Goal: Find specific page/section: Find specific page/section

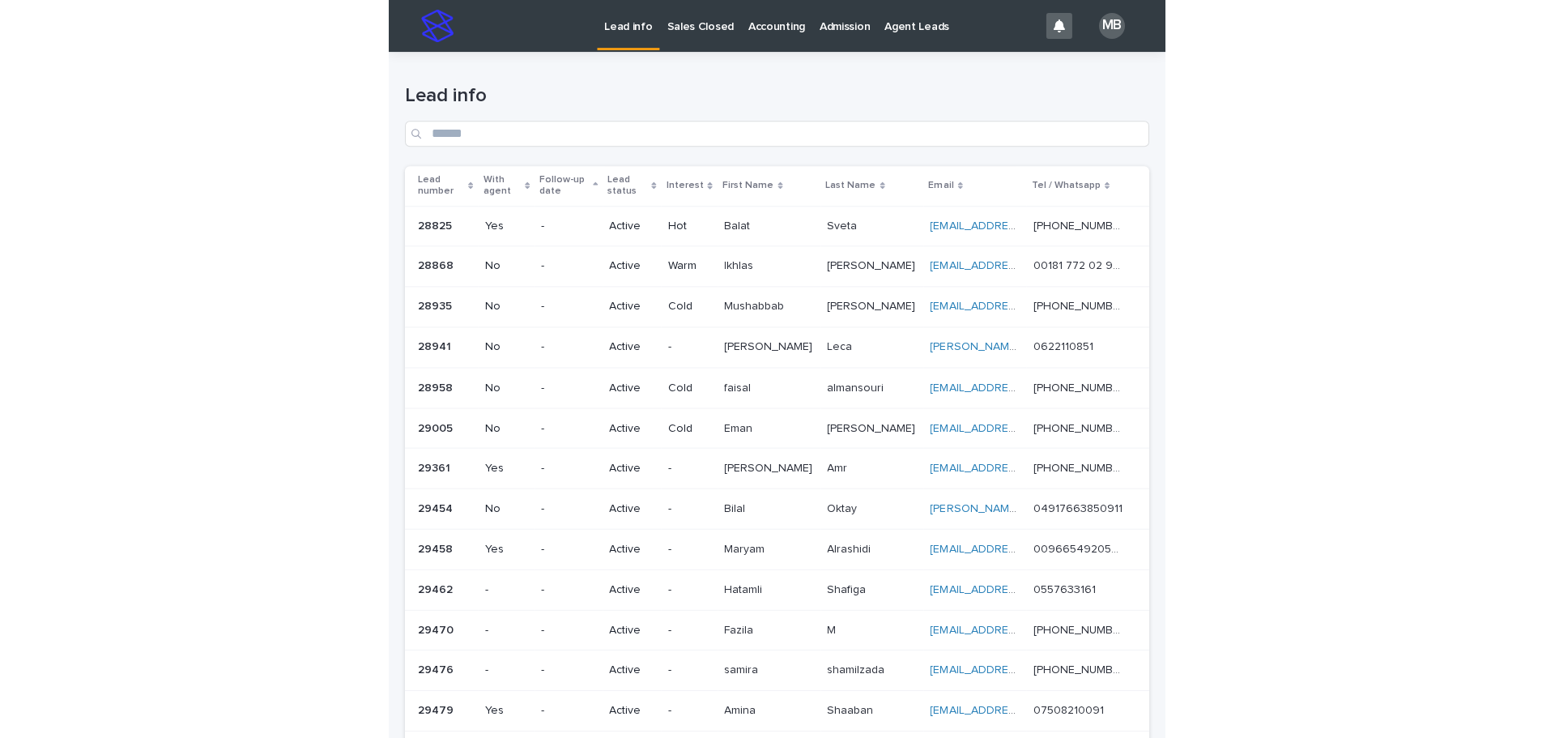
scroll to position [144, 0]
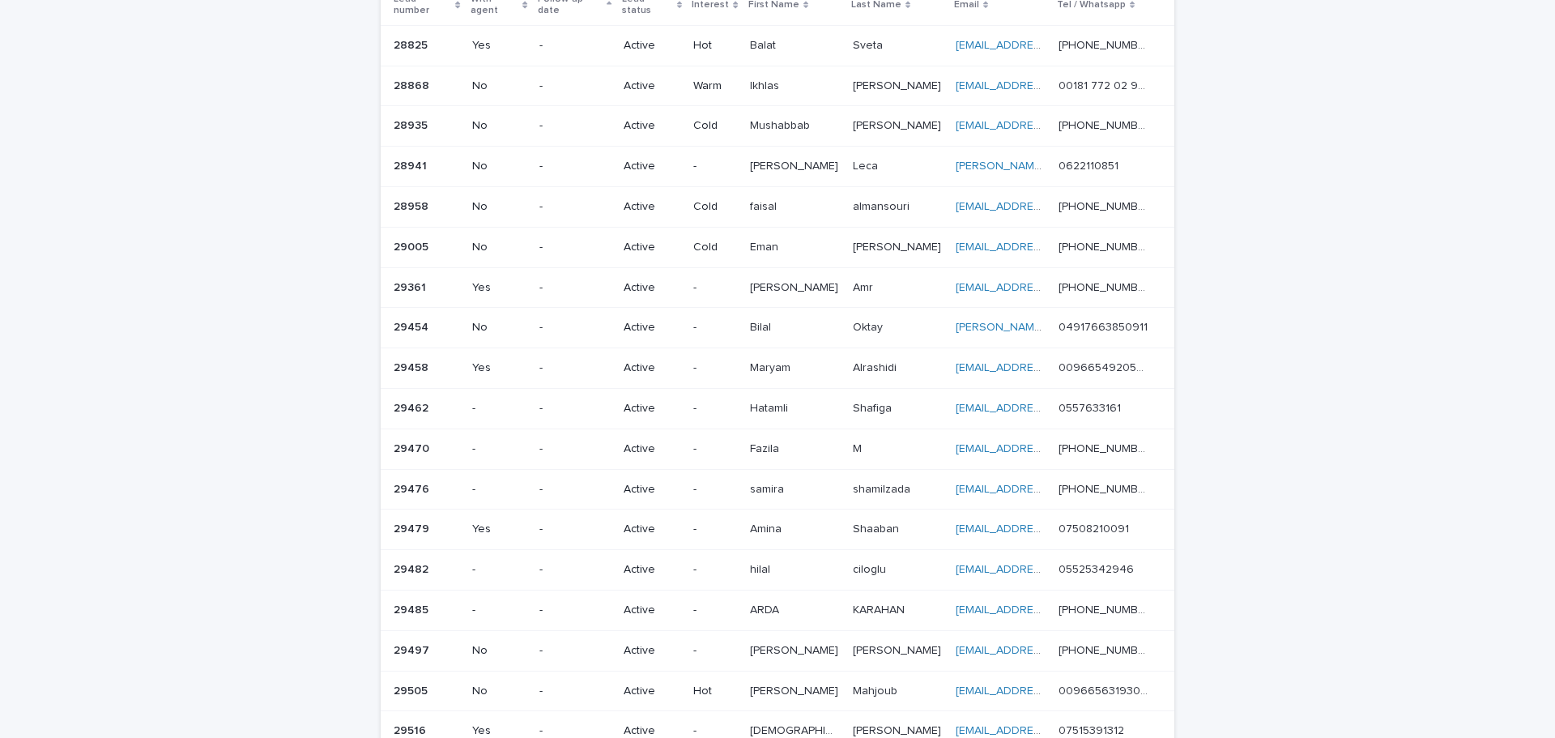
click at [155, 332] on div "Loading... Saving… Loading... Saving… Lead info Lead number With agent Follow-u…" at bounding box center [777, 499] width 1555 height 1183
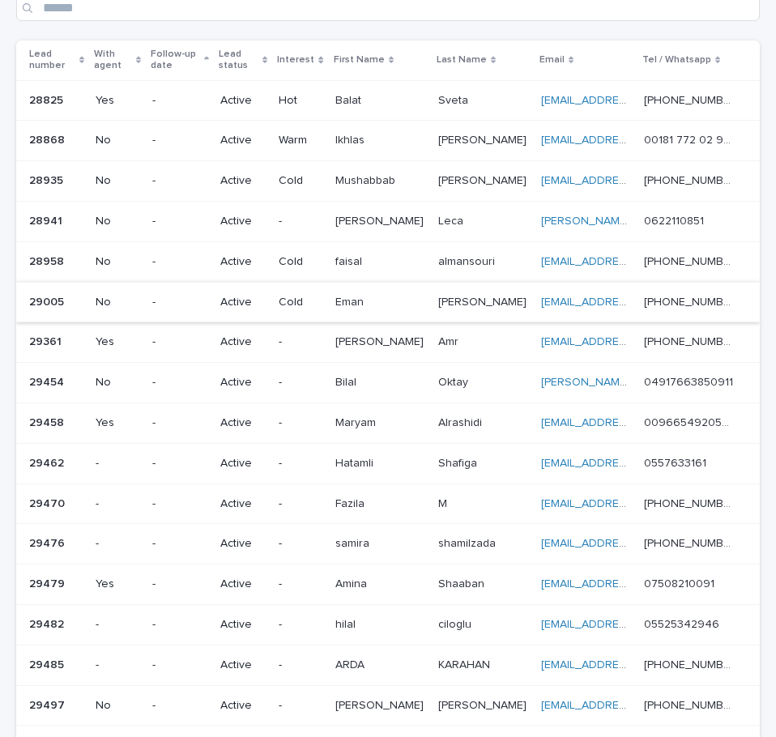
scroll to position [162, 0]
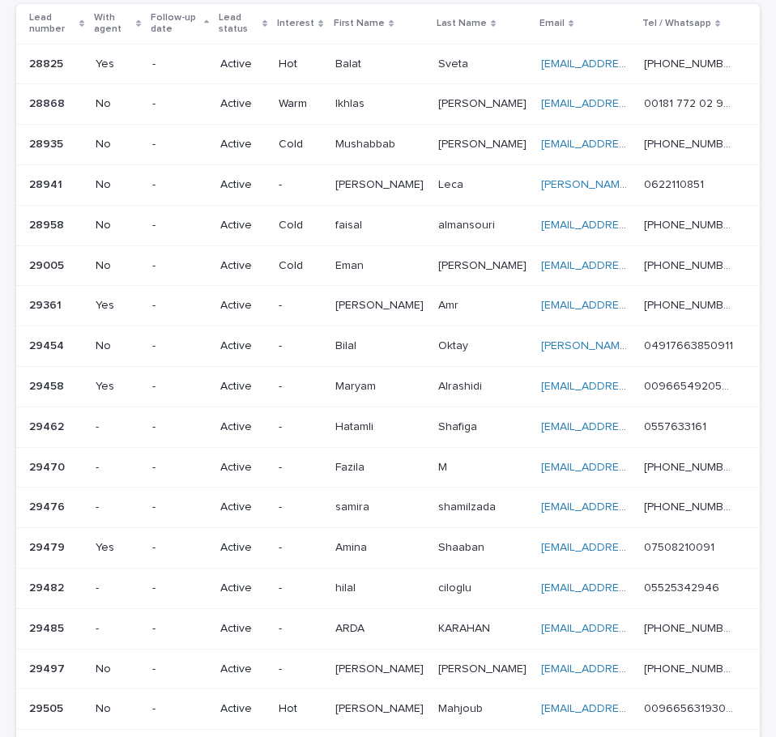
click at [89, 19] on th "Lead number" at bounding box center [52, 24] width 73 height 40
click at [84, 15] on div "Lead number" at bounding box center [56, 24] width 55 height 30
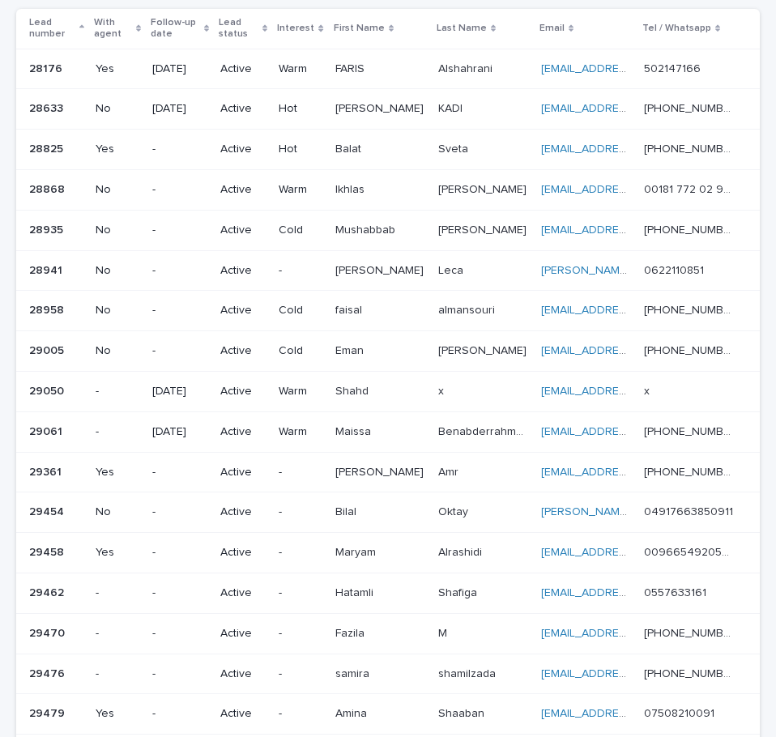
scroll to position [160, 0]
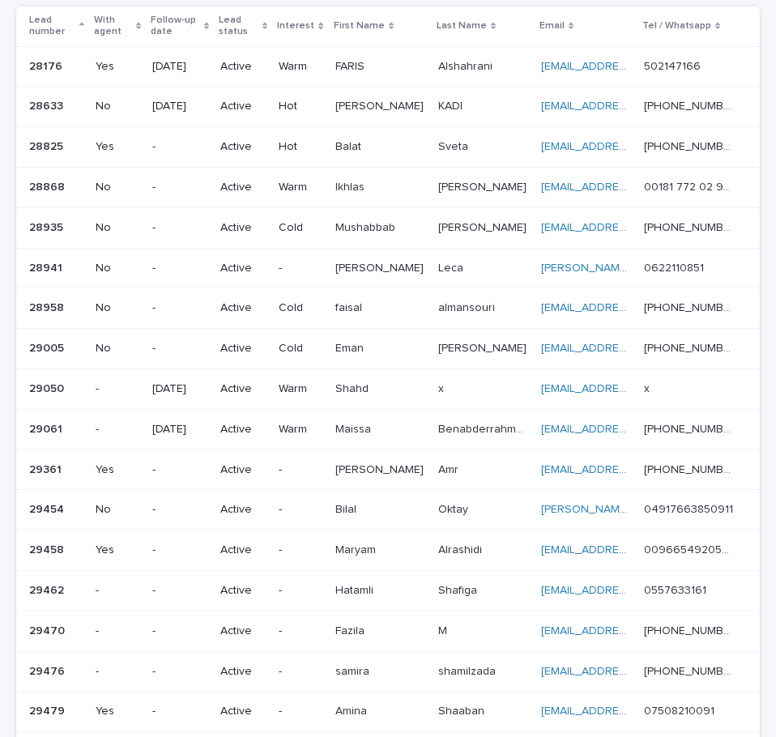
click at [12, 48] on div "Loading... Saving… Loading... Saving… Lead info Lead number With agent Follow-u…" at bounding box center [388, 481] width 760 height 1179
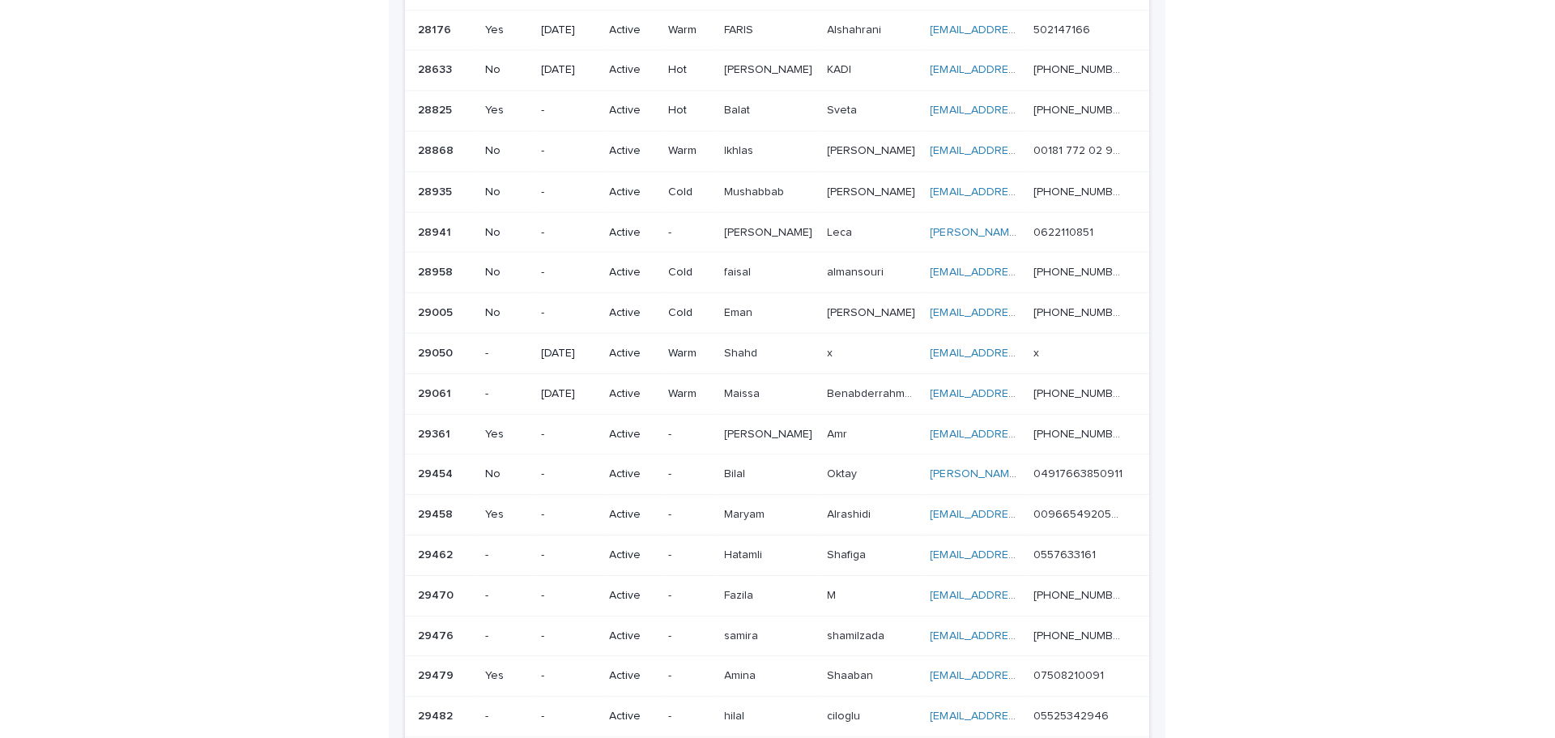
scroll to position [198, 0]
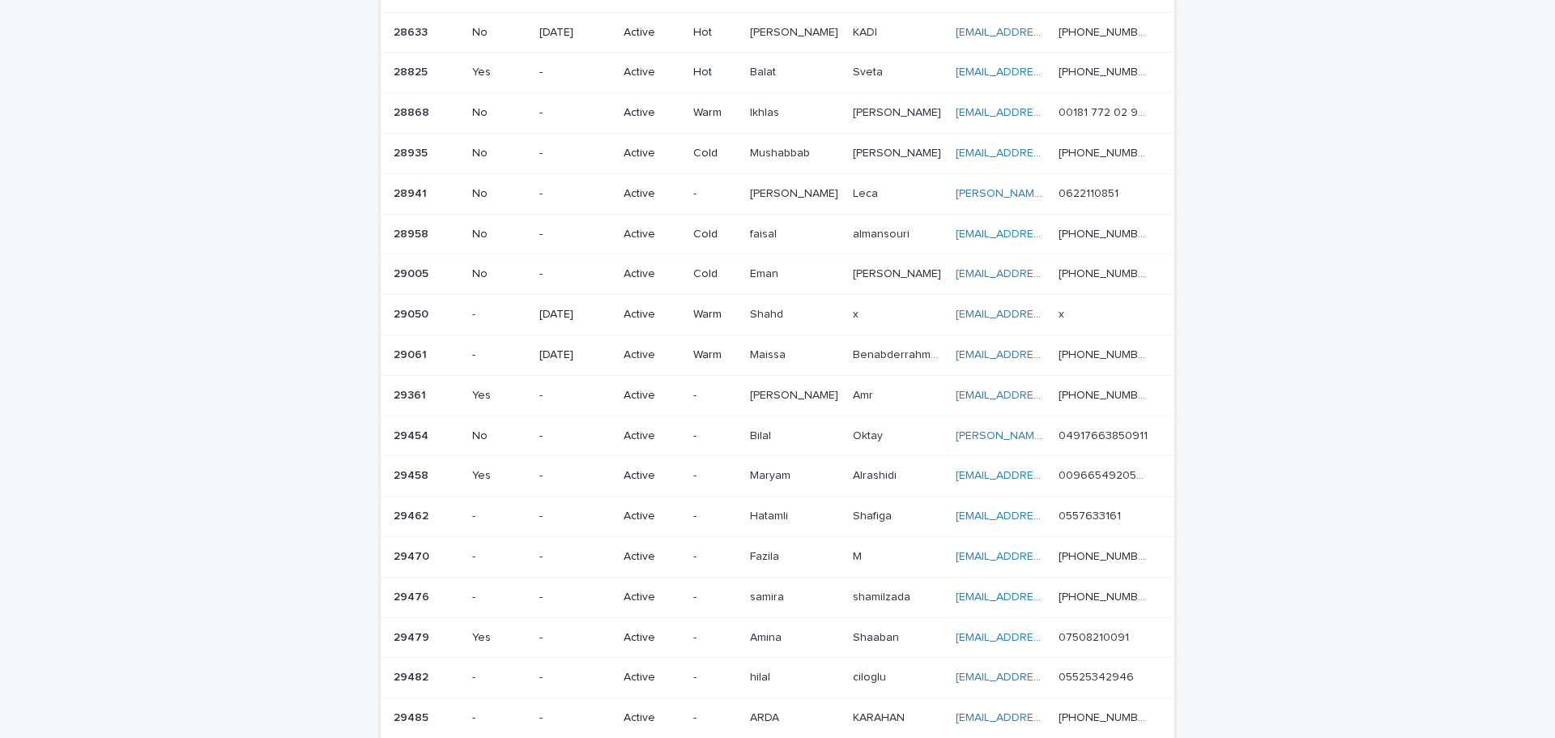
click at [315, 303] on div "Loading... Saving… Loading... Saving… Lead info Lead number With agent Follow-u…" at bounding box center [777, 445] width 1555 height 1183
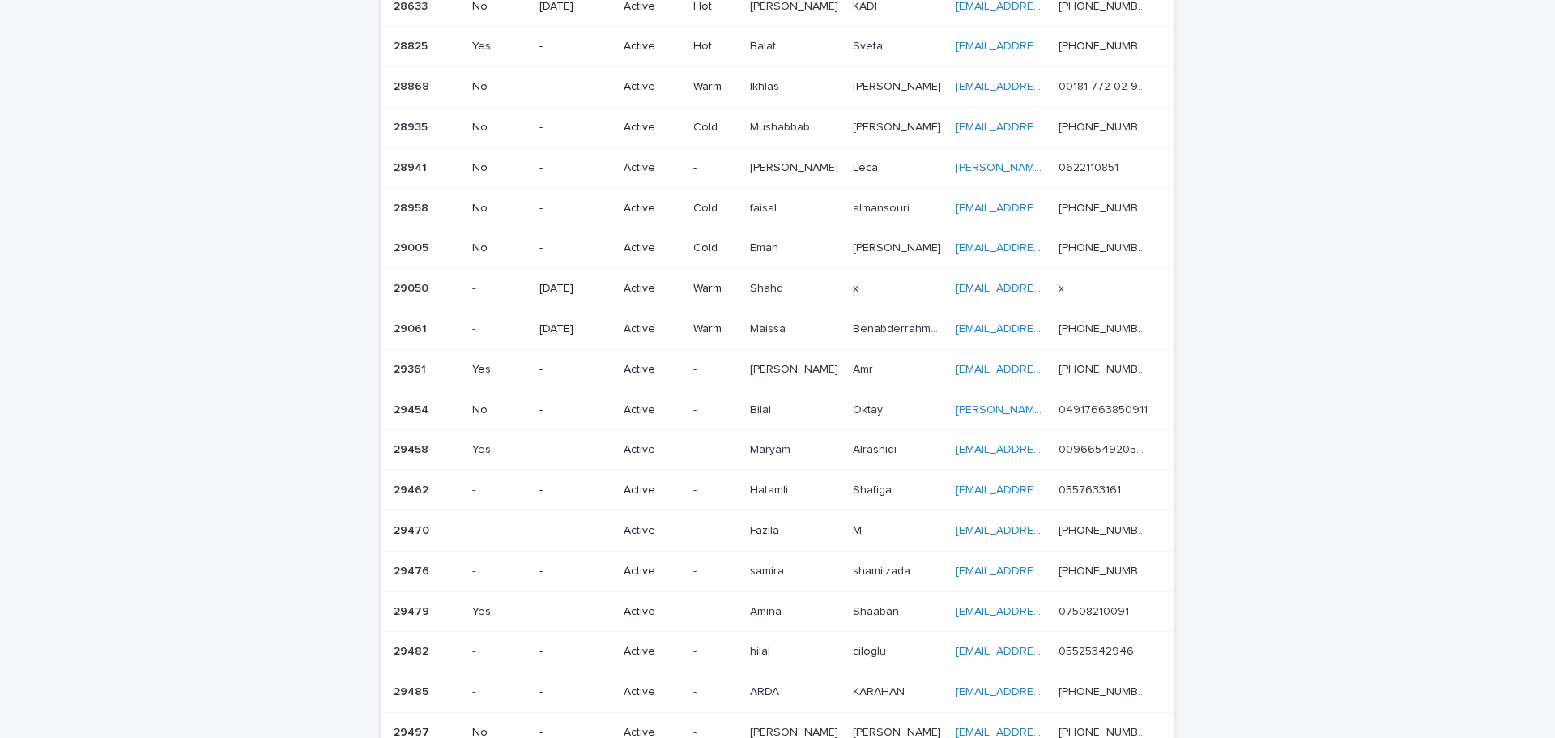
scroll to position [0, 0]
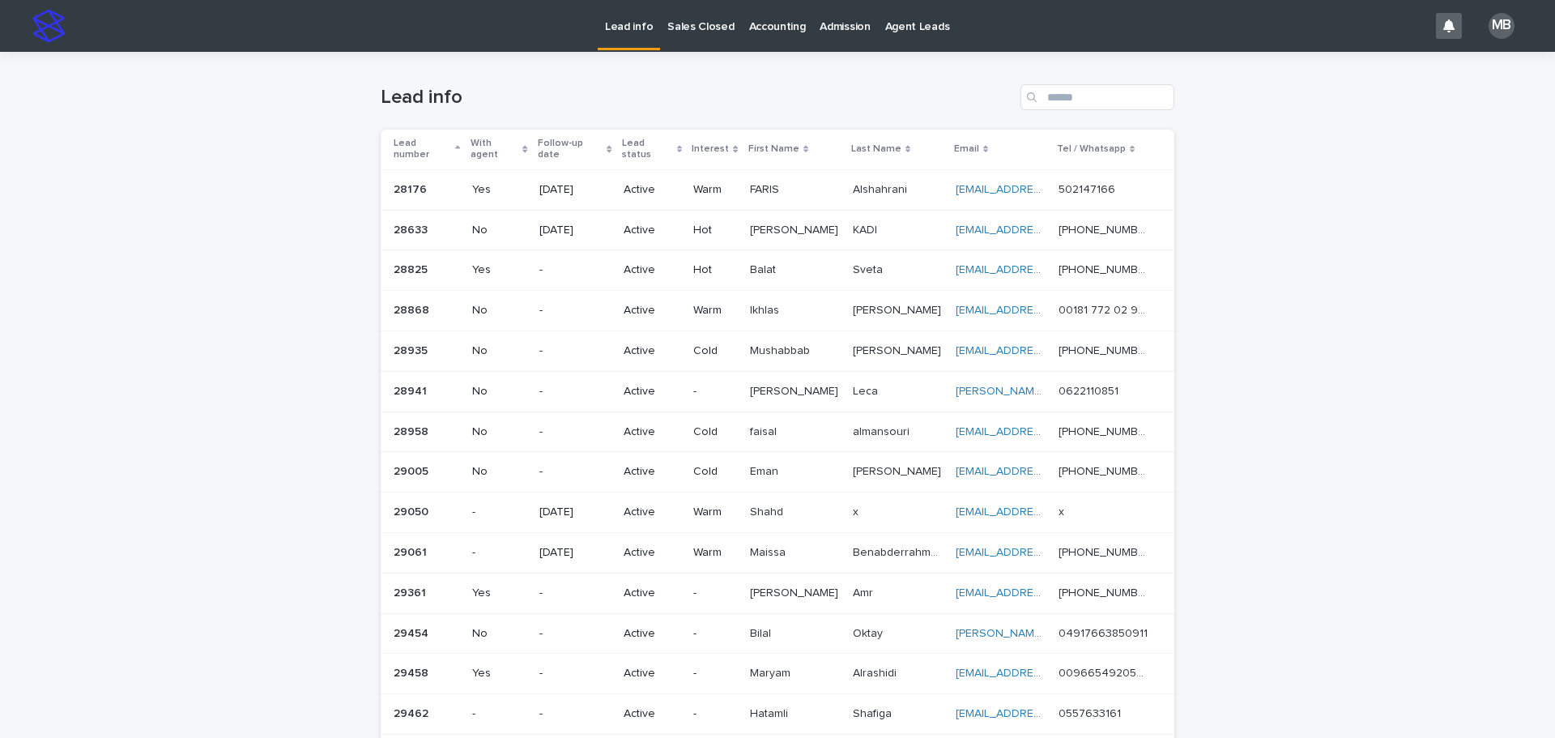
click at [726, 11] on p "Sales Closed" at bounding box center [700, 17] width 66 height 34
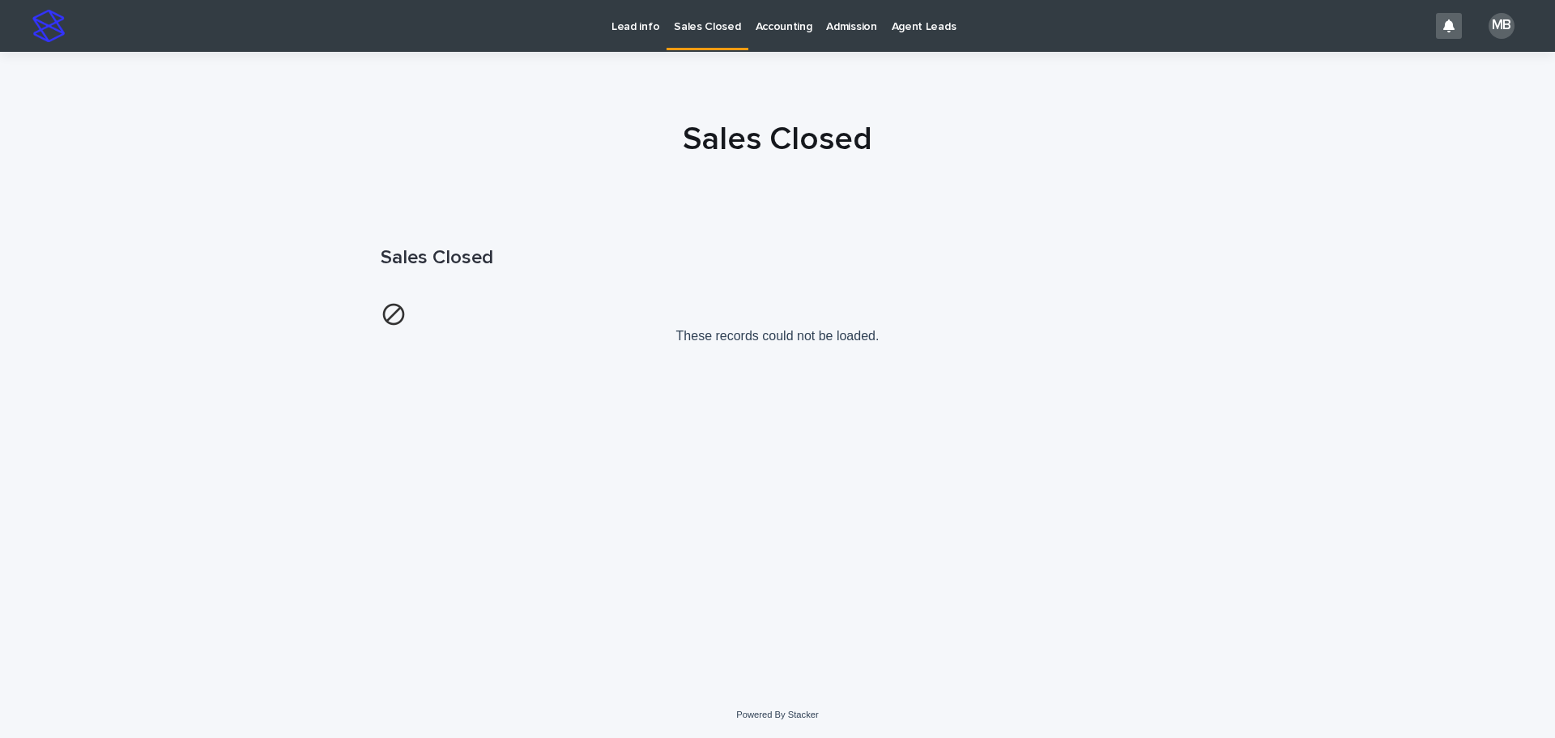
click at [629, 28] on p "Lead info" at bounding box center [636, 17] width 48 height 34
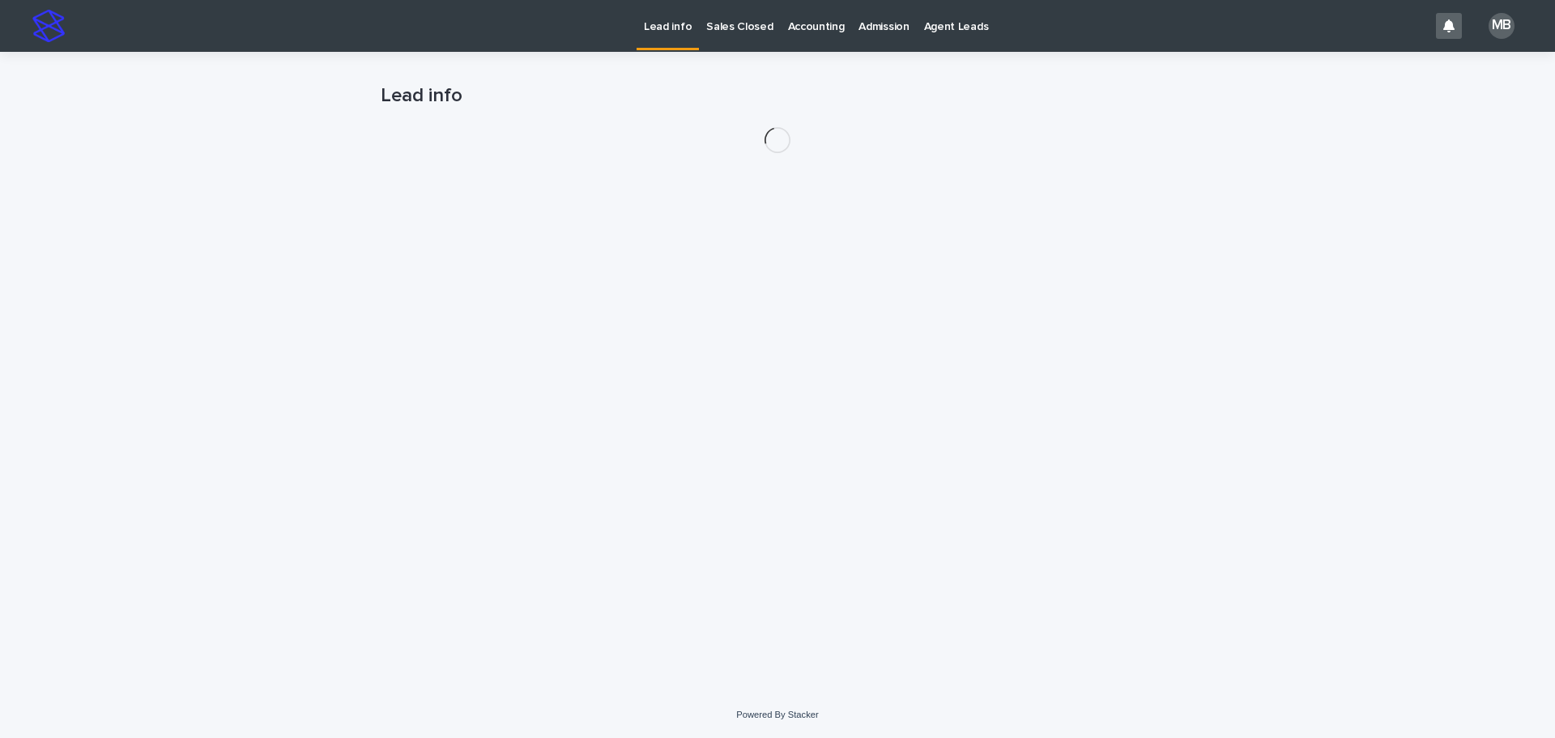
click at [629, 28] on div "Lead info Sales Closed Accounting Admission Agent Leads" at bounding box center [750, 26] width 1355 height 52
click at [644, 28] on p "Lead info" at bounding box center [668, 17] width 48 height 34
click at [629, 28] on p "Lead info" at bounding box center [636, 17] width 48 height 34
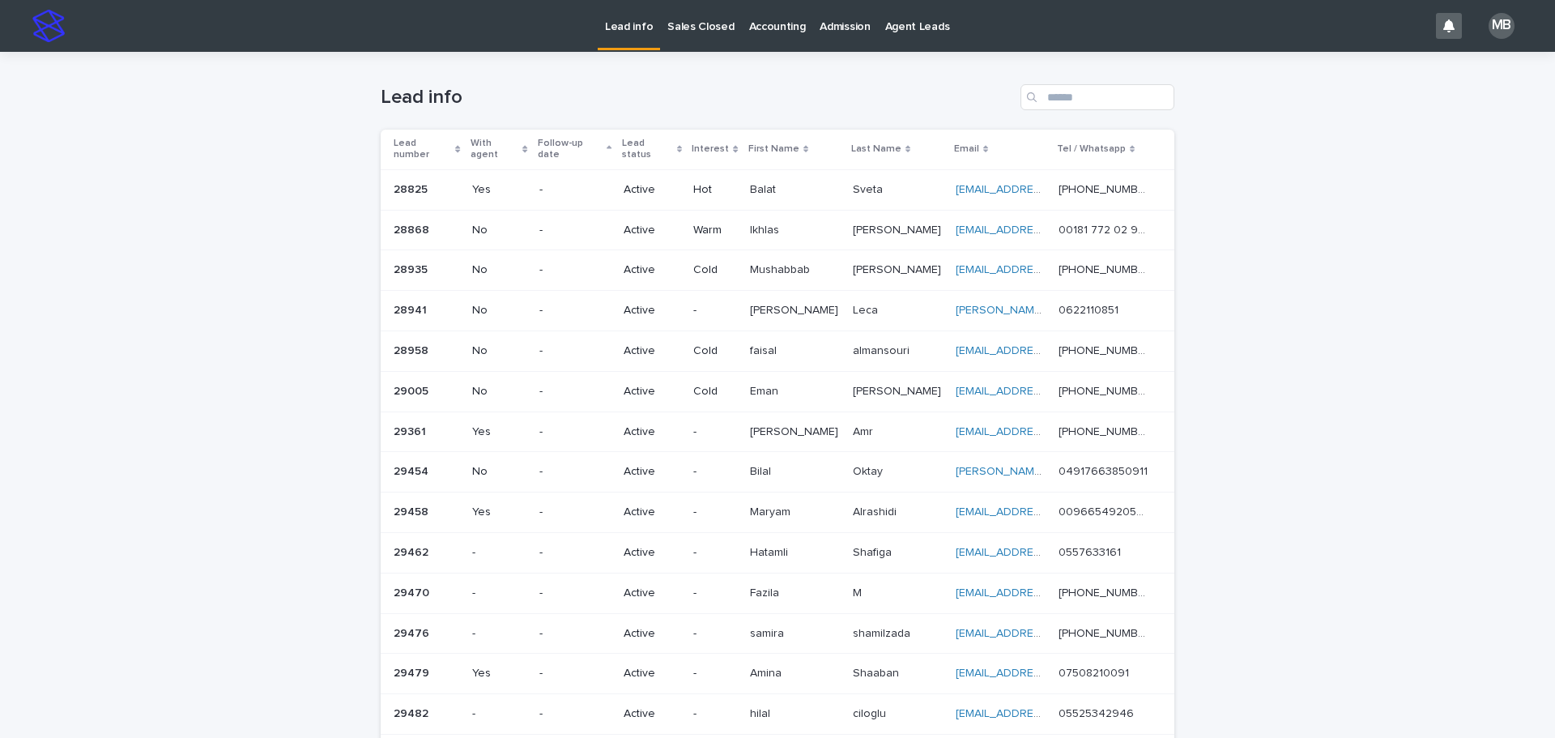
click at [679, 27] on p "Sales Closed" at bounding box center [700, 17] width 66 height 34
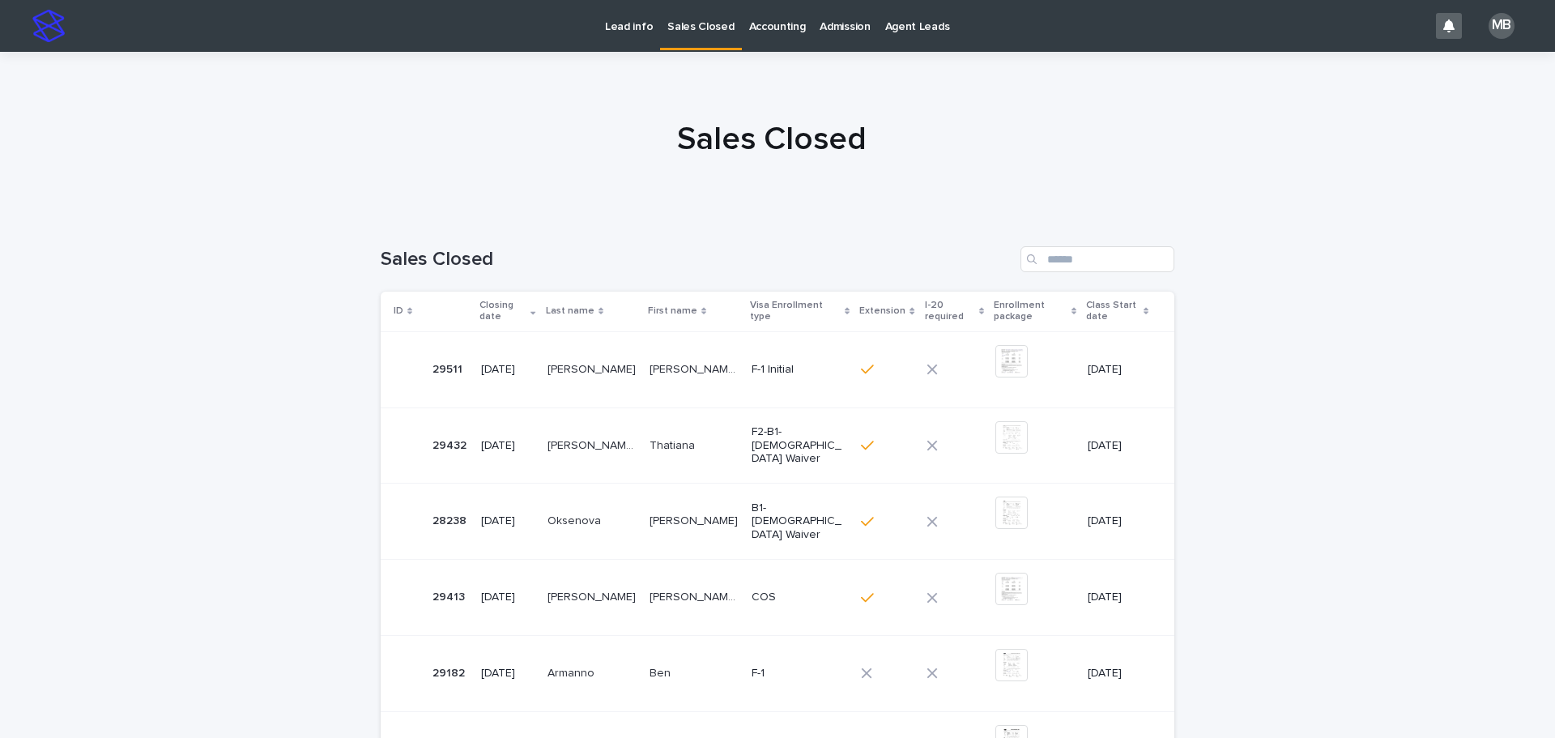
click at [620, 31] on p "Lead info" at bounding box center [629, 17] width 48 height 34
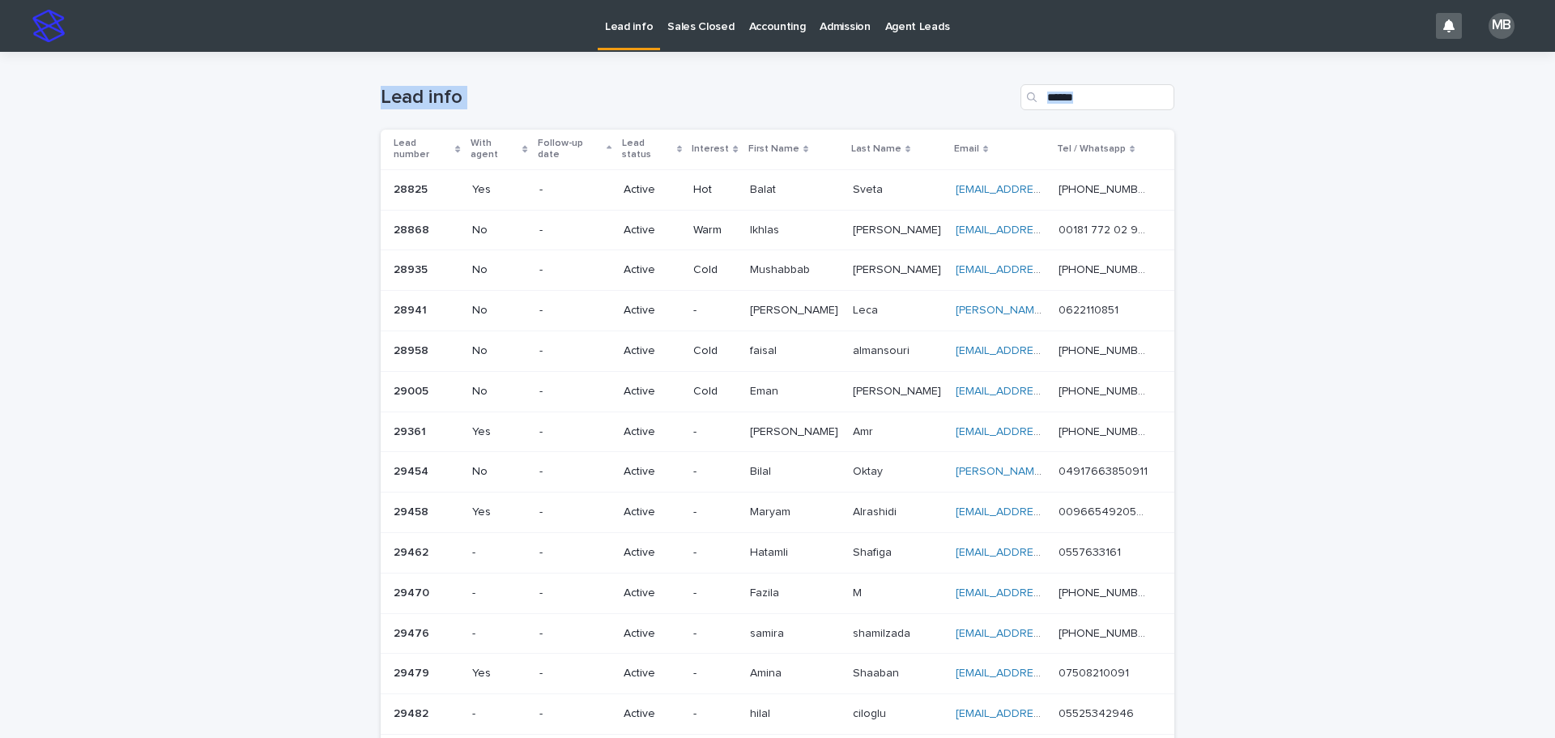
drag, startPoint x: 537, startPoint y: 145, endPoint x: 1356, endPoint y: 485, distance: 886.8
click at [775, 485] on div "Loading... Saving… Loading... Saving… Lead info Lead number With agent Follow-u…" at bounding box center [777, 643] width 1555 height 1183
click at [775, 479] on div "Loading... Saving… Loading... Saving… Lead info Lead number With agent Follow-u…" at bounding box center [777, 643] width 1555 height 1183
click at [448, 134] on div "Lead number" at bounding box center [427, 149] width 67 height 30
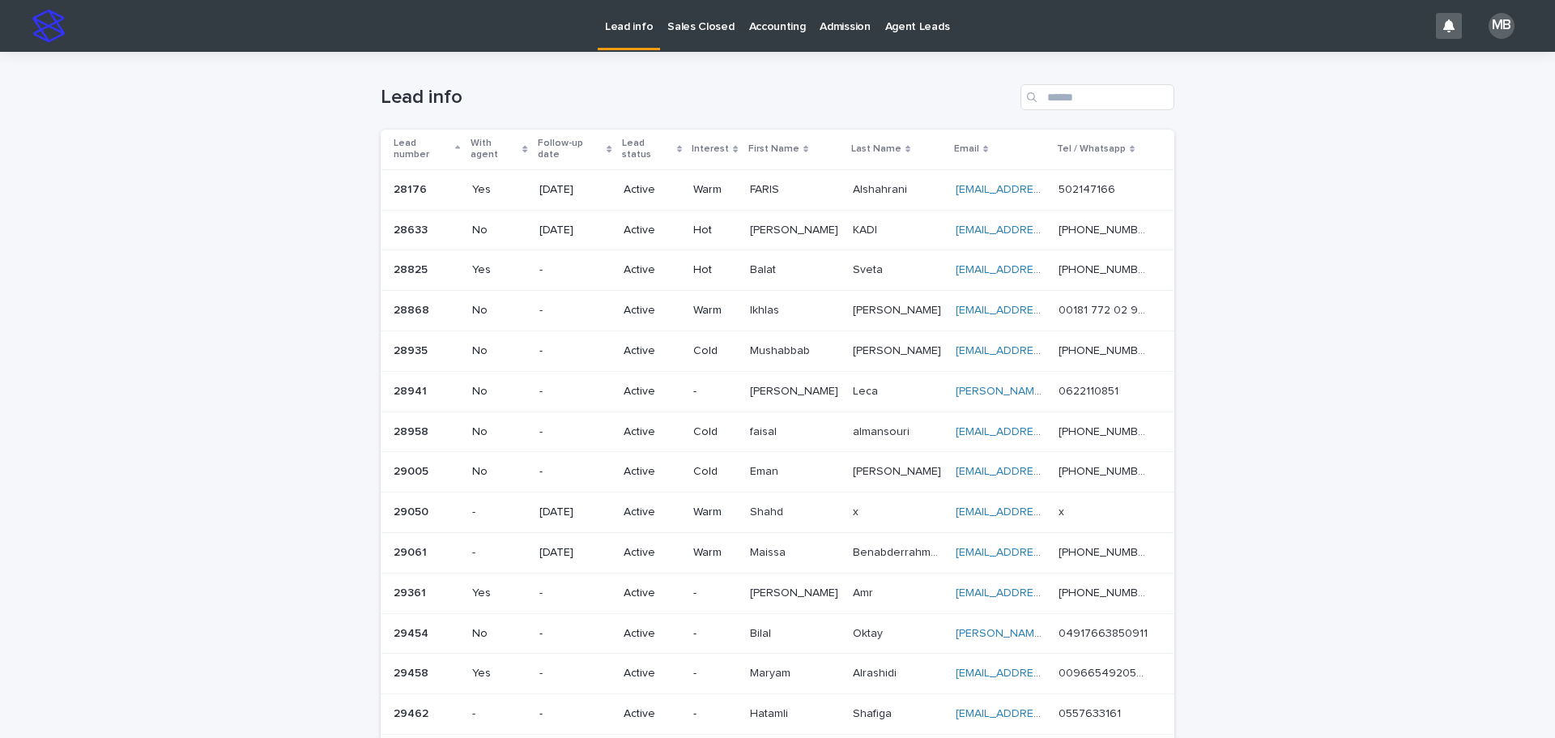
click at [328, 151] on div "Loading... Saving… Loading... Saving… Lead info Lead number With agent Follow-u…" at bounding box center [777, 643] width 1555 height 1183
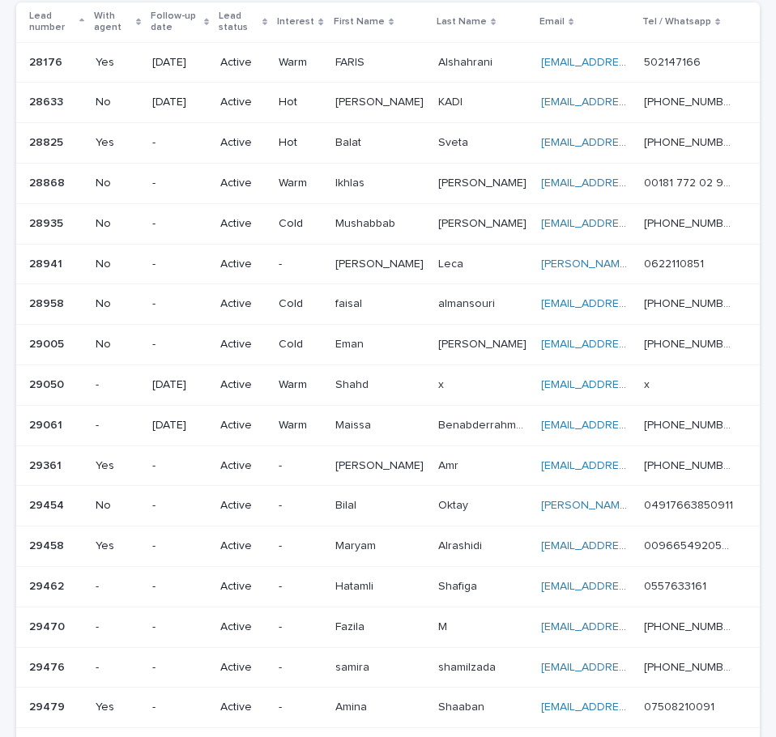
scroll to position [165, 0]
